Goal: Information Seeking & Learning: Find specific fact

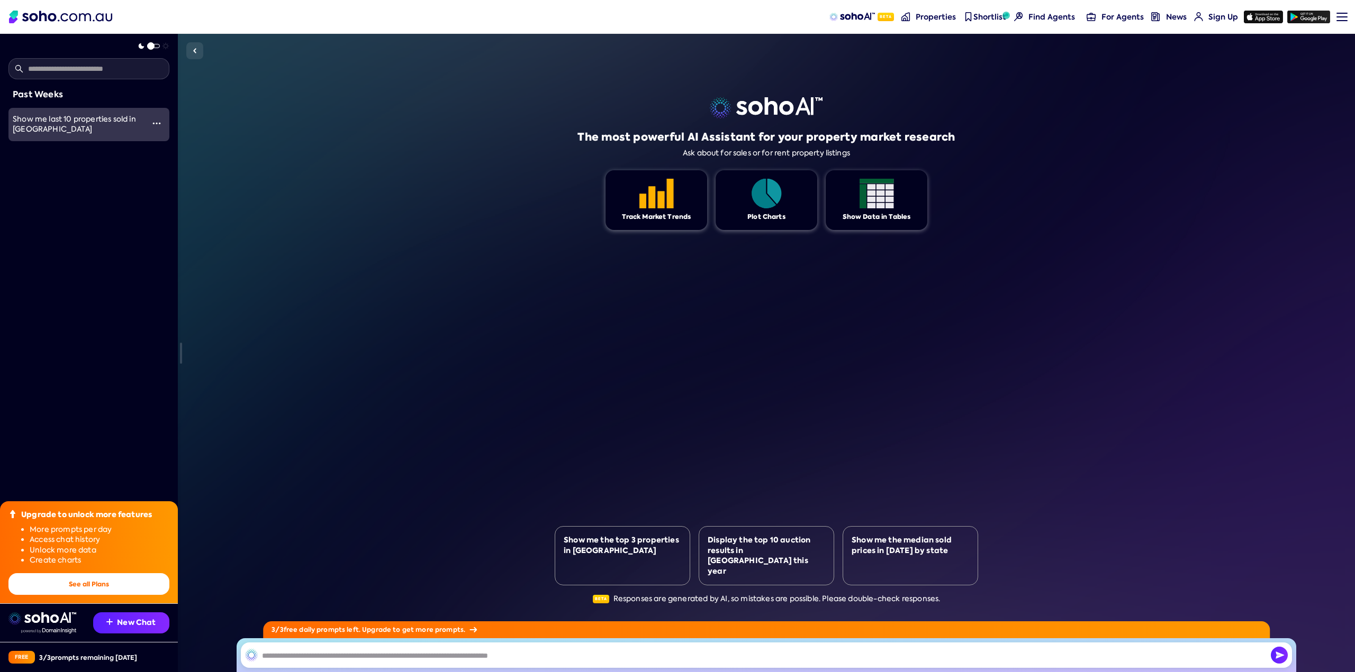
click at [98, 128] on div "Show me last 10 properties sold in [GEOGRAPHIC_DATA]" at bounding box center [78, 124] width 131 height 21
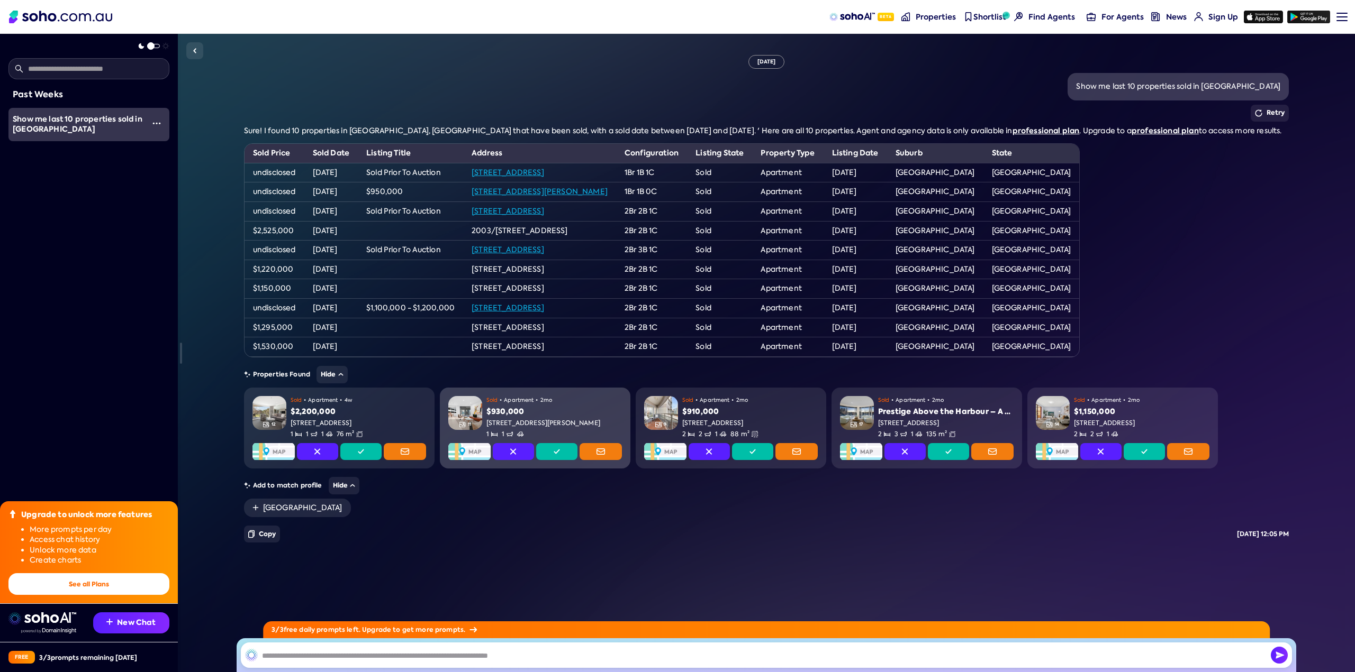
click at [534, 420] on div "[STREET_ADDRESS][PERSON_NAME]" at bounding box center [553, 423] width 135 height 9
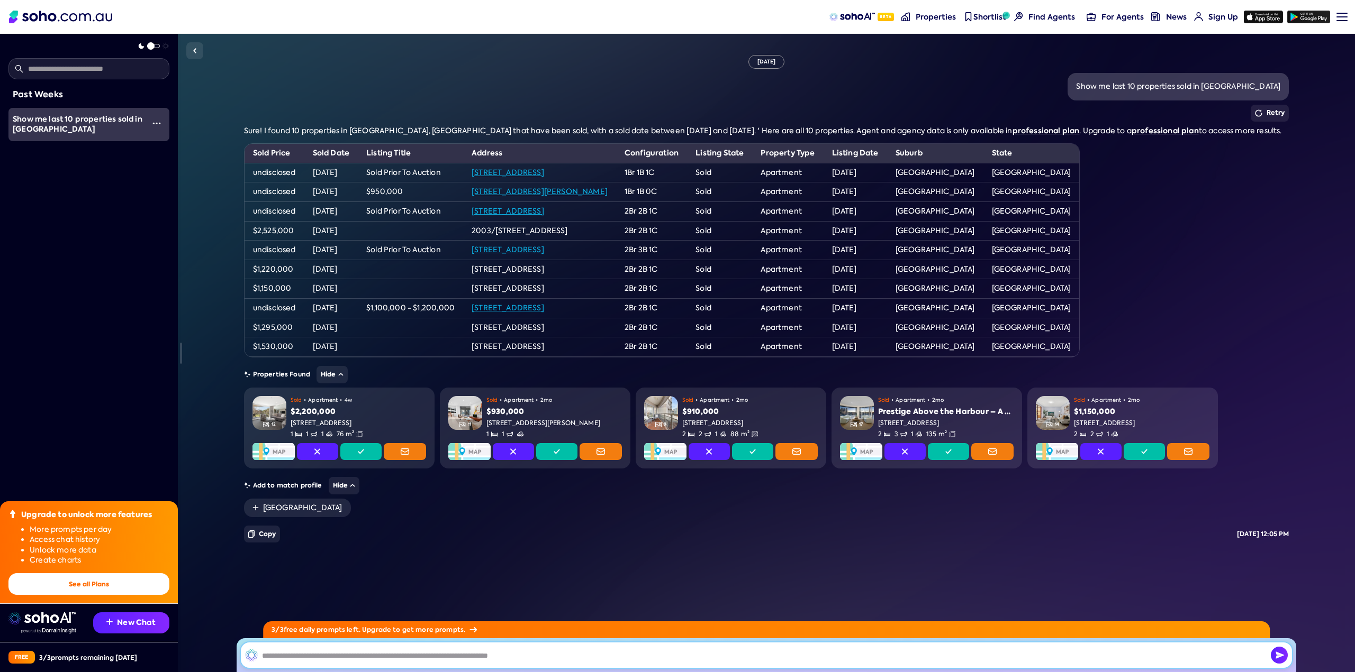
click at [401, 656] on input "text" at bounding box center [766, 655] width 1051 height 25
type input "**********"
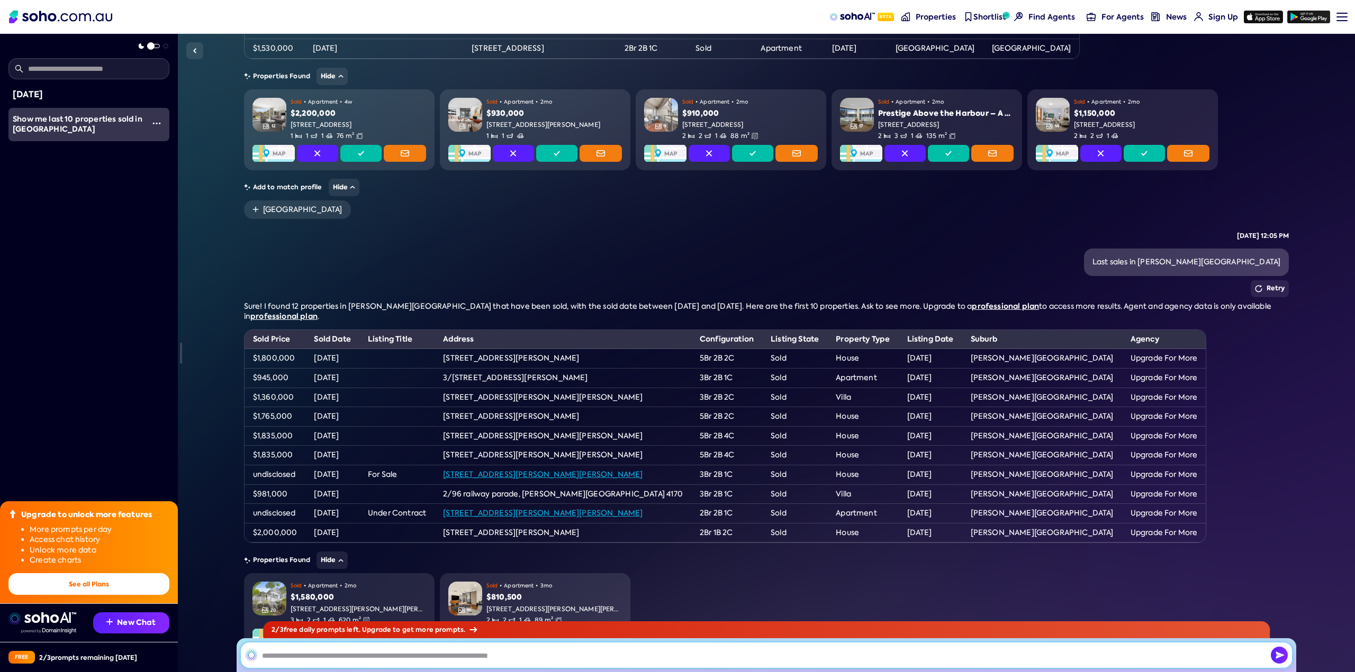
scroll to position [299, 0]
drag, startPoint x: 781, startPoint y: 355, endPoint x: 807, endPoint y: 353, distance: 26.5
click at [827, 353] on td "House" at bounding box center [862, 359] width 71 height 20
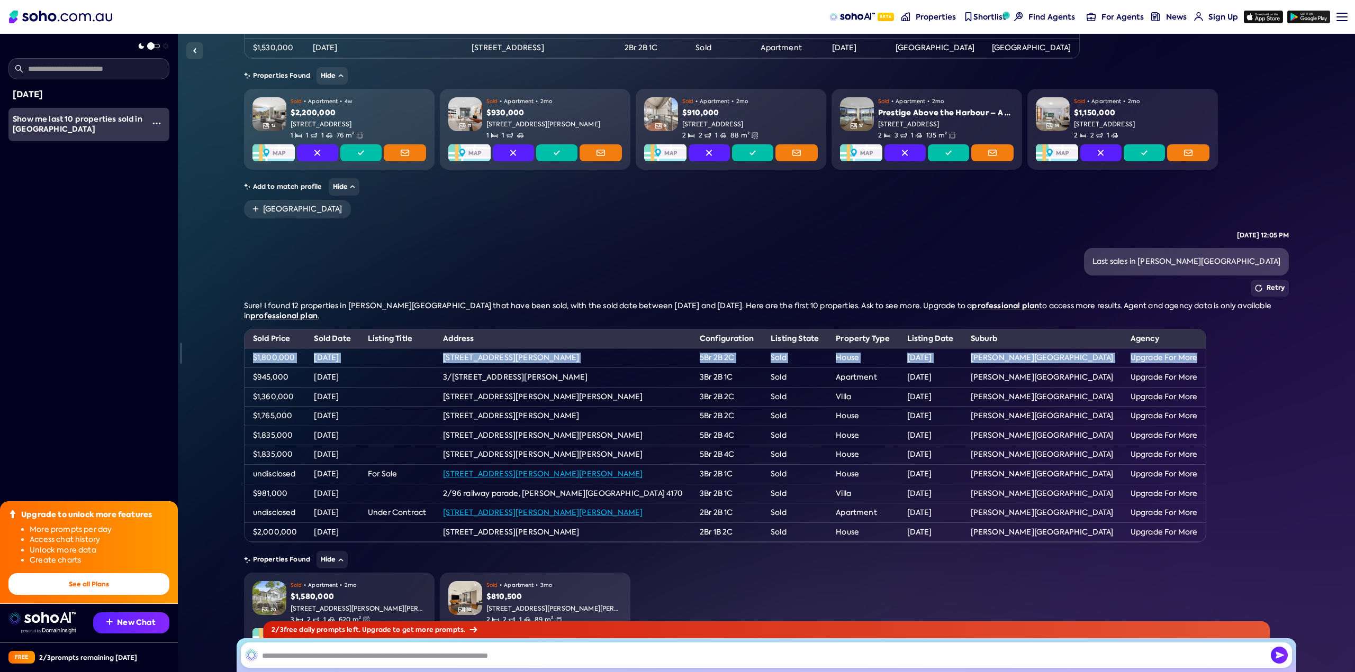
drag, startPoint x: 1049, startPoint y: 355, endPoint x: 251, endPoint y: 358, distance: 797.4
click at [251, 358] on tr "$1,800,000 [DATE] [STREET_ADDRESS][PERSON_NAME] 2C Sold House [DATE] [PERSON_NA…" at bounding box center [724, 359] width 961 height 20
click at [255, 355] on td "$1,800,000" at bounding box center [274, 359] width 61 height 20
drag, startPoint x: 253, startPoint y: 355, endPoint x: 1048, endPoint y: 358, distance: 794.7
click at [1048, 358] on tr "$1,800,000 [DATE] [STREET_ADDRESS][PERSON_NAME] 2C Sold House [DATE] [PERSON_NA…" at bounding box center [724, 359] width 961 height 20
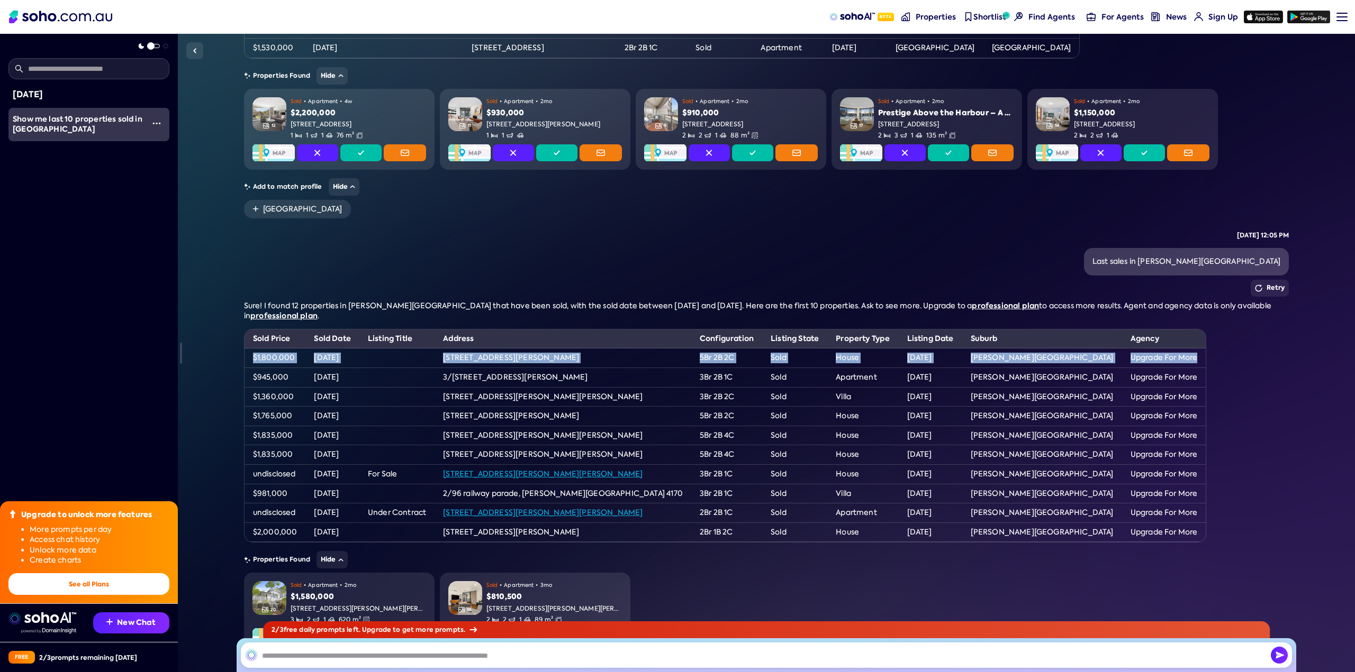
click at [1122, 358] on td "Upgrade For More" at bounding box center [1164, 359] width 84 height 20
drag, startPoint x: 253, startPoint y: 356, endPoint x: 1048, endPoint y: 353, distance: 795.3
click at [1048, 353] on tr "$1,800,000 [DATE] [STREET_ADDRESS][PERSON_NAME] 2C Sold House [DATE] [PERSON_NA…" at bounding box center [724, 359] width 961 height 20
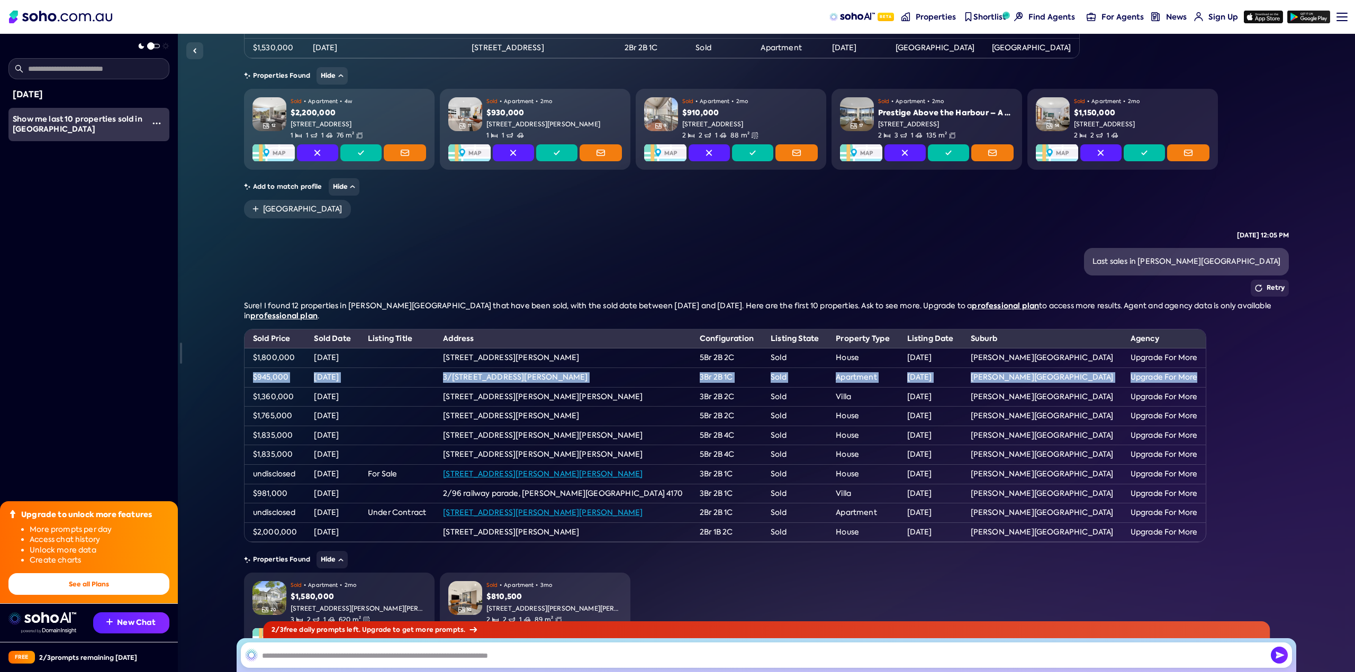
drag, startPoint x: 1053, startPoint y: 375, endPoint x: 249, endPoint y: 372, distance: 804.8
click at [249, 372] on tr "$945,000 [DATE] 3/73 railway parade, [PERSON_NAME][GEOGRAPHIC_DATA] 3Br 2B 1C S…" at bounding box center [724, 378] width 961 height 20
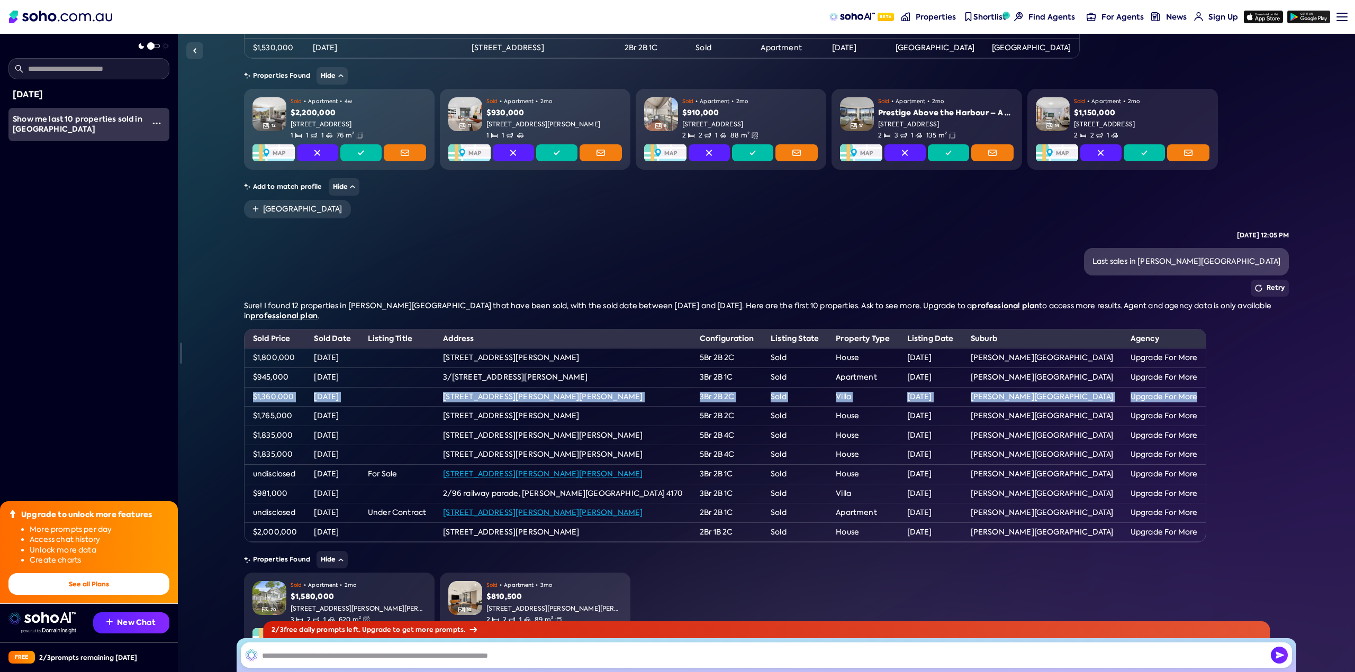
drag, startPoint x: 252, startPoint y: 392, endPoint x: 1048, endPoint y: 393, distance: 795.8
click at [1048, 393] on tr "$1,360,000 [DATE] [STREET_ADDRESS][PERSON_NAME][PERSON_NAME] 2C Sold Villa [DAT…" at bounding box center [724, 397] width 961 height 20
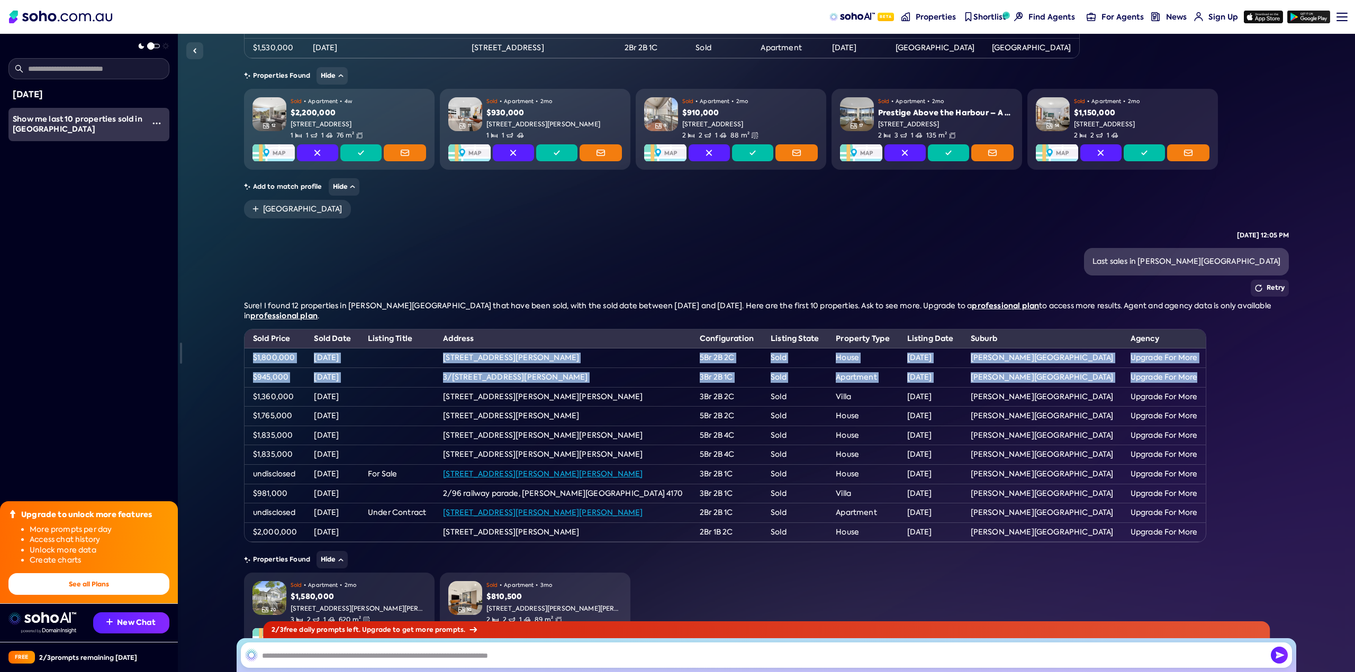
drag, startPoint x: 1049, startPoint y: 372, endPoint x: 252, endPoint y: 353, distance: 797.6
click at [252, 353] on tbody "$1,800,000 [DATE] [STREET_ADDRESS][PERSON_NAME] 2C Sold House [DATE] [PERSON_NA…" at bounding box center [724, 446] width 961 height 194
click at [252, 356] on td "$1,800,000" at bounding box center [274, 359] width 61 height 20
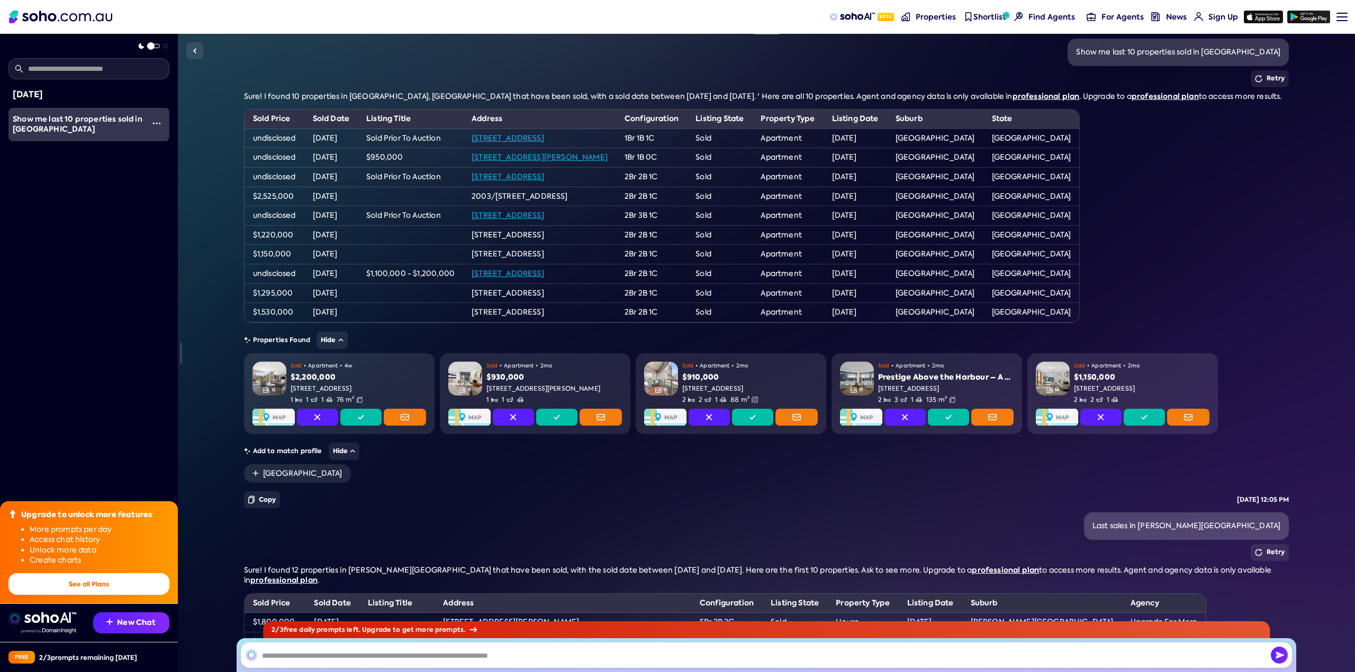
scroll to position [352, 0]
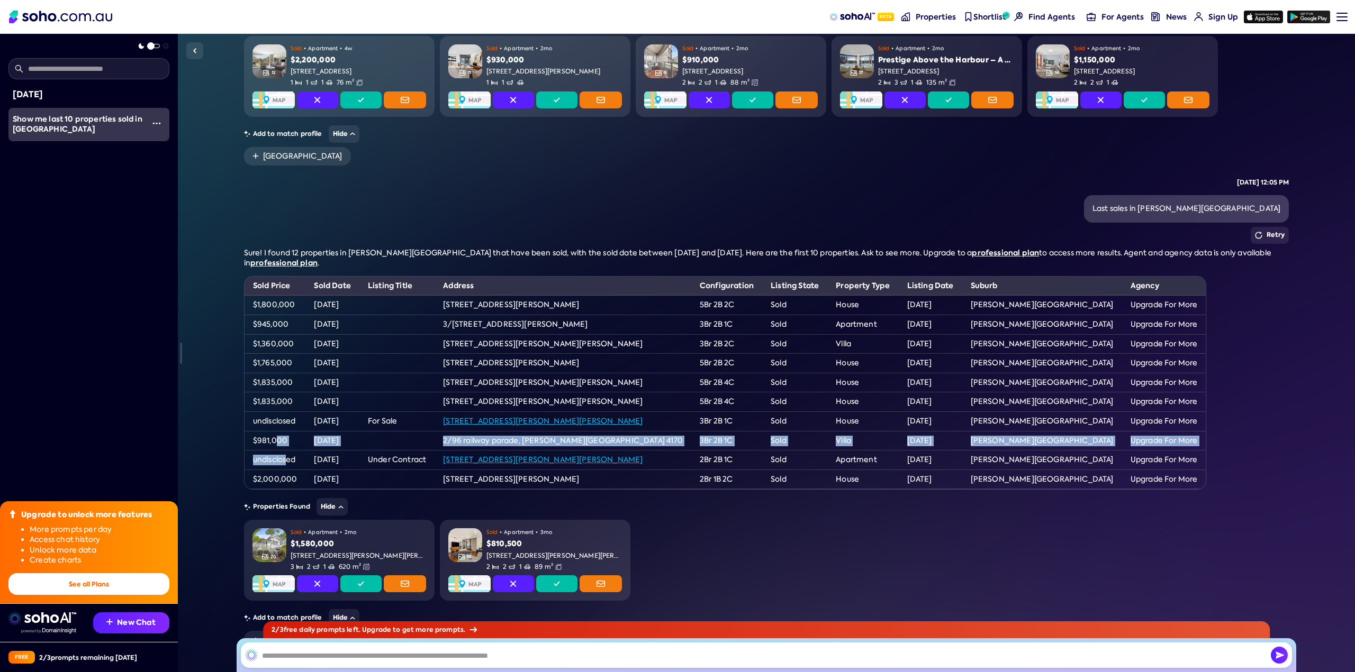
drag, startPoint x: 286, startPoint y: 458, endPoint x: 326, endPoint y: 466, distance: 40.4
click at [313, 465] on tbody "$1,800,000 [DATE] [STREET_ADDRESS][PERSON_NAME] 2C Sold House [DATE] [PERSON_NA…" at bounding box center [724, 393] width 961 height 194
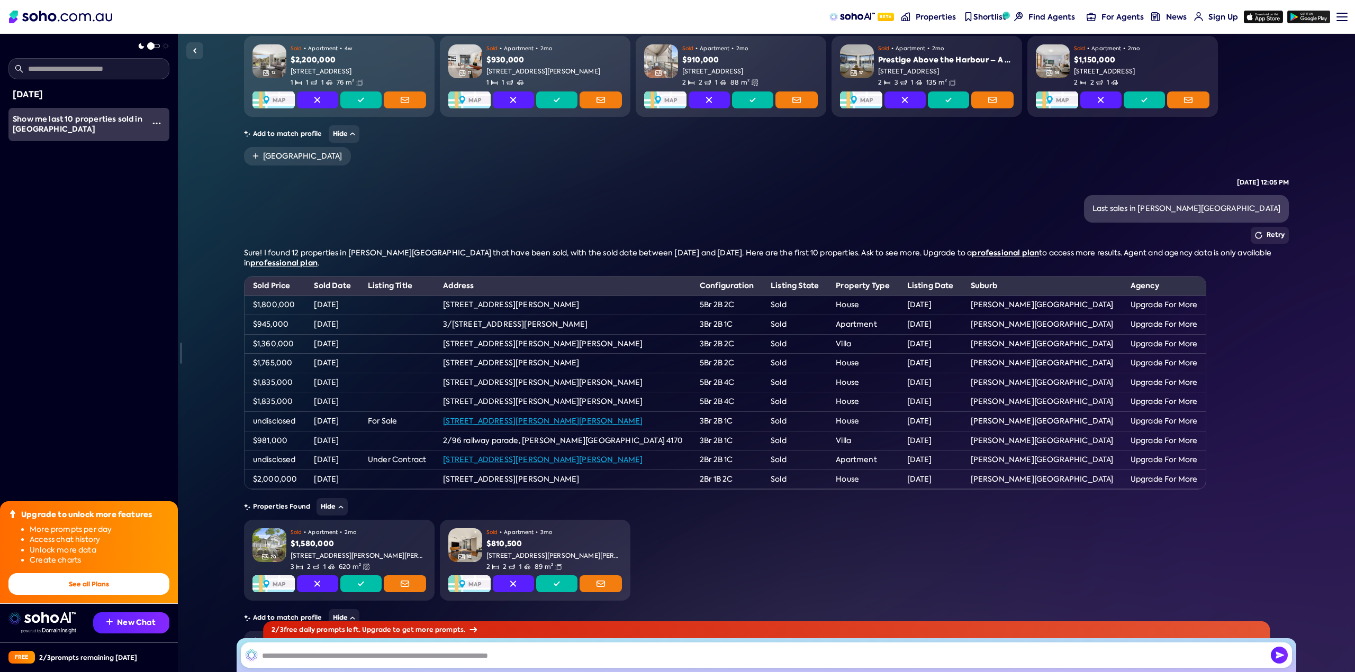
click at [492, 475] on td "[STREET_ADDRESS][PERSON_NAME]" at bounding box center [562, 480] width 257 height 20
drag, startPoint x: 294, startPoint y: 477, endPoint x: 252, endPoint y: 478, distance: 42.3
click at [252, 478] on td "$2,000,000" at bounding box center [274, 480] width 61 height 20
click at [255, 479] on td "$2,000,000" at bounding box center [274, 480] width 61 height 20
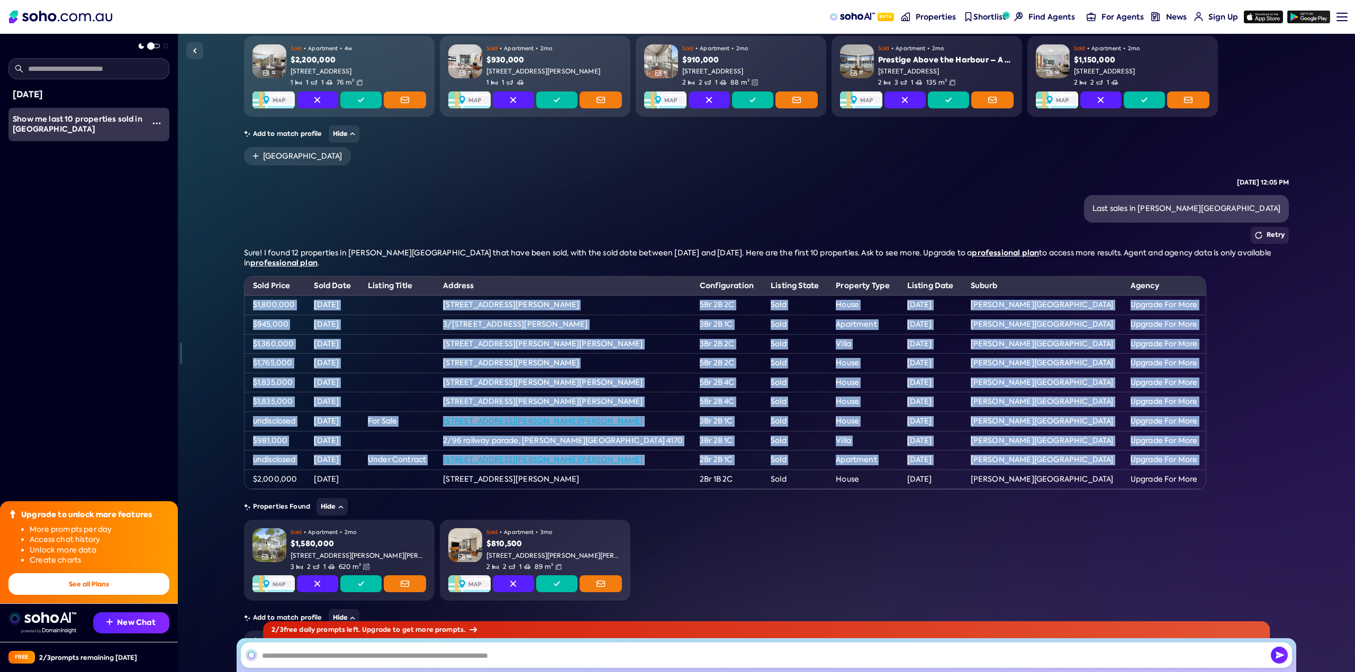
drag, startPoint x: 254, startPoint y: 478, endPoint x: 249, endPoint y: 301, distance: 177.3
click at [249, 301] on tbody "$1,800,000 [DATE] [STREET_ADDRESS][PERSON_NAME] 2C Sold House [DATE] [PERSON_NA…" at bounding box center [724, 393] width 961 height 194
click at [251, 300] on td "$1,800,000" at bounding box center [274, 306] width 61 height 20
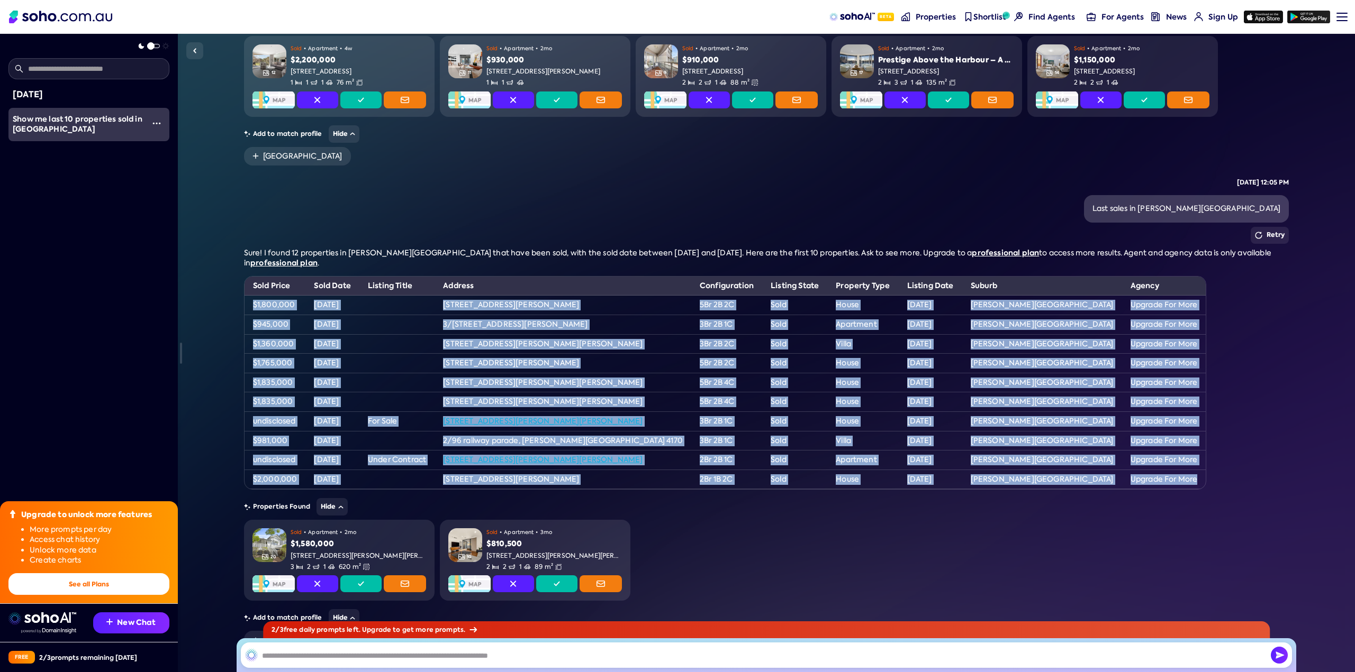
drag, startPoint x: 251, startPoint y: 302, endPoint x: 1048, endPoint y: 479, distance: 816.2
click at [1048, 479] on tbody "$1,800,000 [DATE] [STREET_ADDRESS][PERSON_NAME] 2C Sold House [DATE] [PERSON_NA…" at bounding box center [724, 393] width 961 height 194
click at [1073, 365] on div "Sure! I found 12 properties in [PERSON_NAME][GEOGRAPHIC_DATA] that have been so…" at bounding box center [766, 369] width 1045 height 242
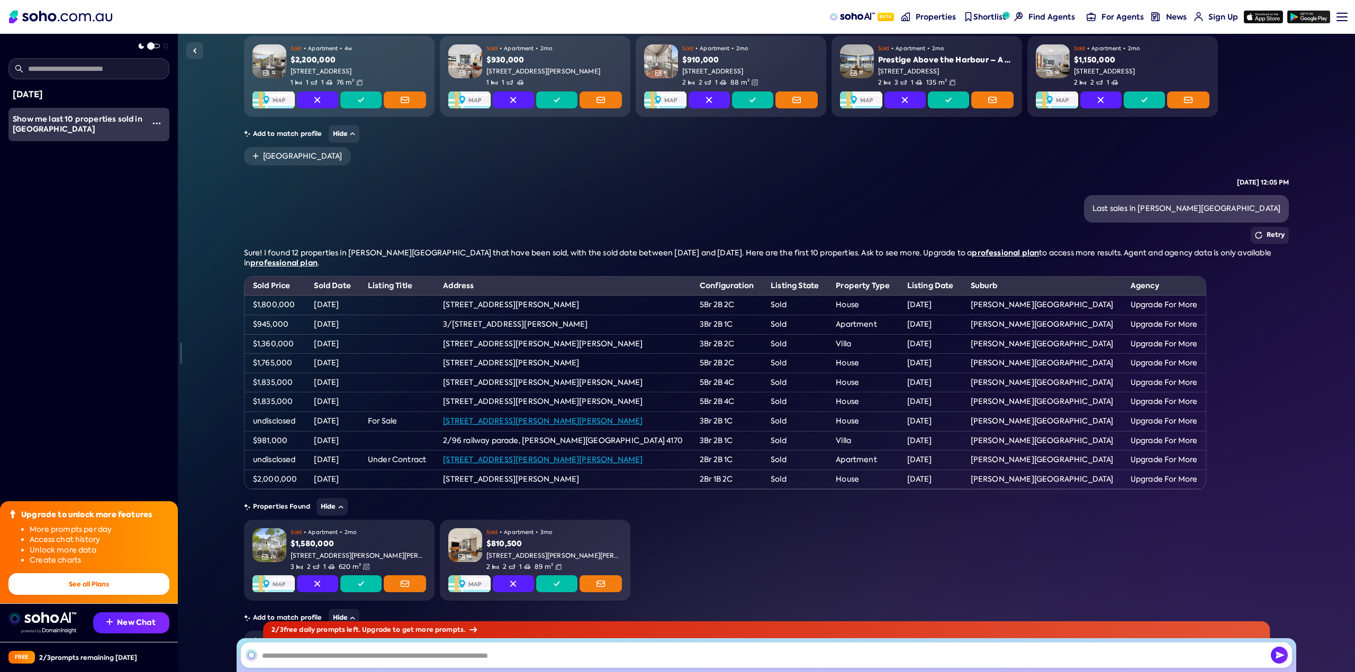
drag, startPoint x: 619, startPoint y: 303, endPoint x: 450, endPoint y: 304, distance: 168.3
click at [450, 304] on td "[STREET_ADDRESS][PERSON_NAME]" at bounding box center [562, 306] width 257 height 20
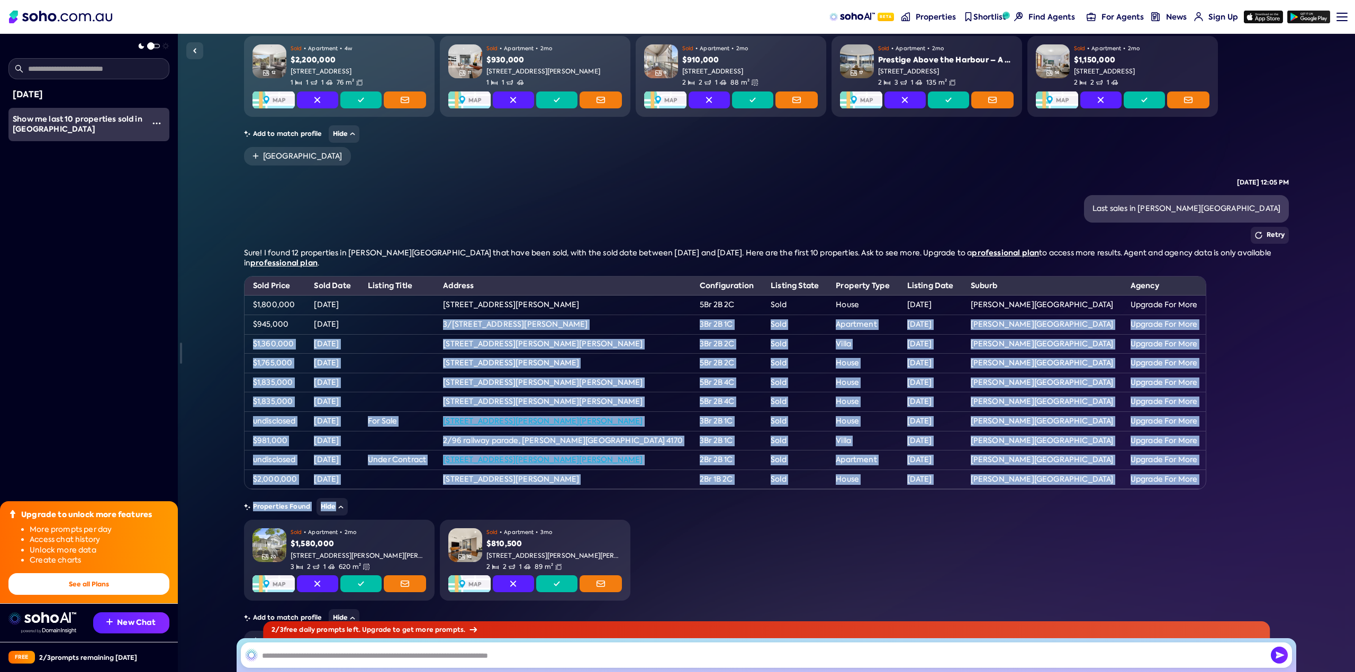
drag, startPoint x: 451, startPoint y: 323, endPoint x: 1048, endPoint y: 485, distance: 618.4
click at [1048, 487] on div "Sure! I found 12 properties in [PERSON_NAME][GEOGRAPHIC_DATA] that have been so…" at bounding box center [766, 449] width 1045 height 402
click at [1122, 475] on td "Upgrade For More" at bounding box center [1164, 480] width 84 height 20
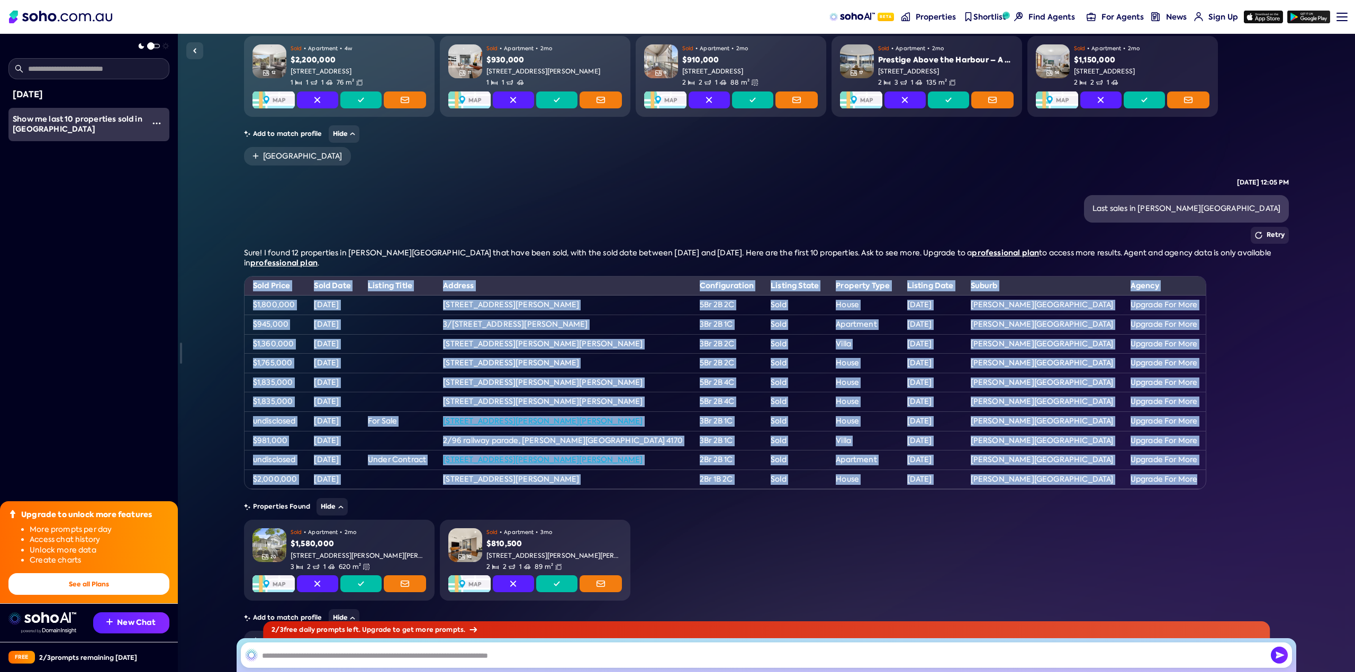
drag, startPoint x: 1049, startPoint y: 475, endPoint x: 253, endPoint y: 283, distance: 819.0
click at [253, 283] on table "Sold Price Sold Date Listing Title Address Configuration Listing State Property…" at bounding box center [725, 383] width 962 height 214
click at [253, 283] on th "Sold Price" at bounding box center [274, 286] width 61 height 19
drag, startPoint x: 253, startPoint y: 283, endPoint x: 1056, endPoint y: 486, distance: 828.4
click at [1056, 486] on div "Sure! I found 12 properties in [PERSON_NAME][GEOGRAPHIC_DATA] that have been so…" at bounding box center [766, 449] width 1045 height 402
